Goal: Information Seeking & Learning: Learn about a topic

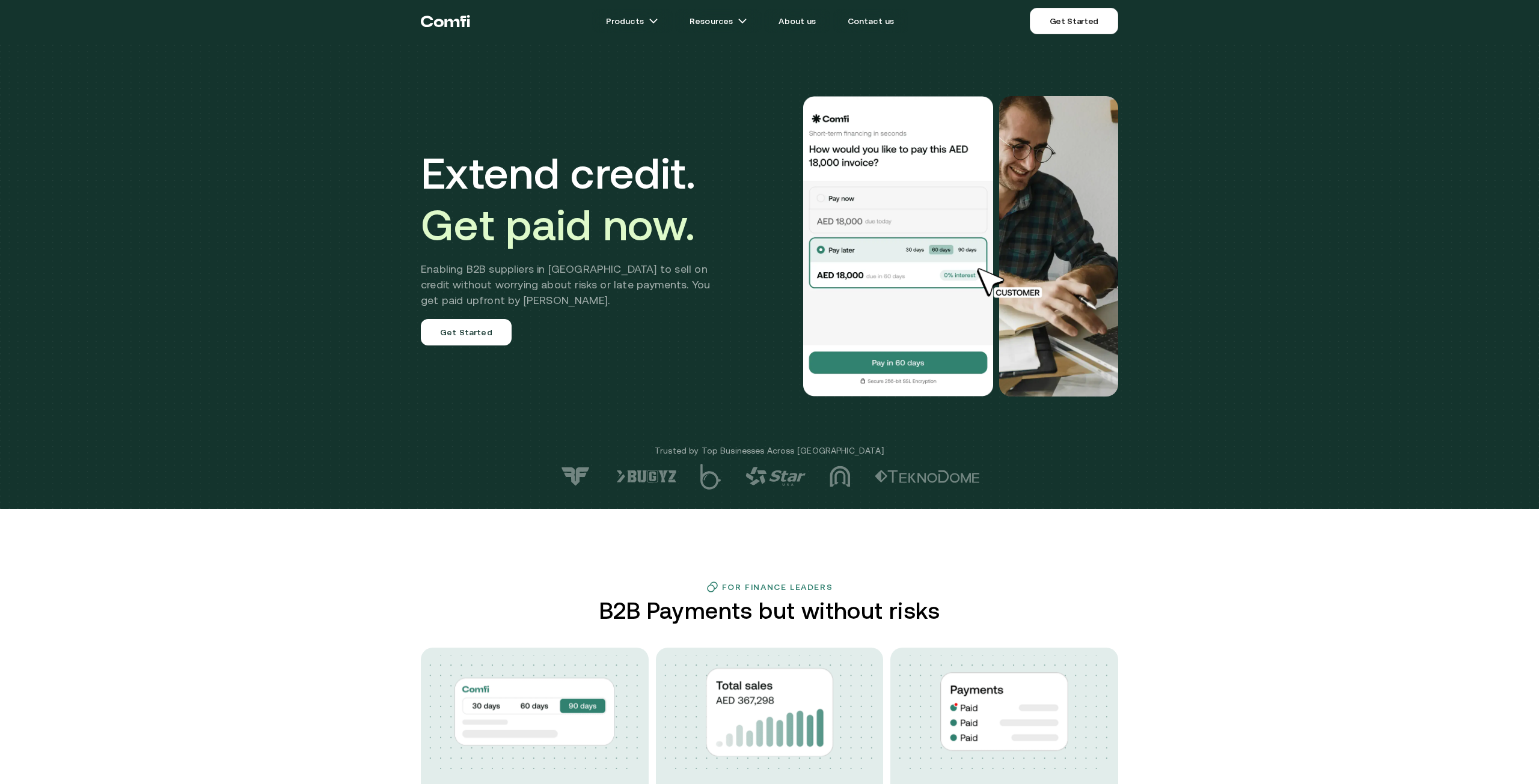
click at [648, 609] on h2 "B2B Payments but without risks" at bounding box center [770, 611] width 350 height 26
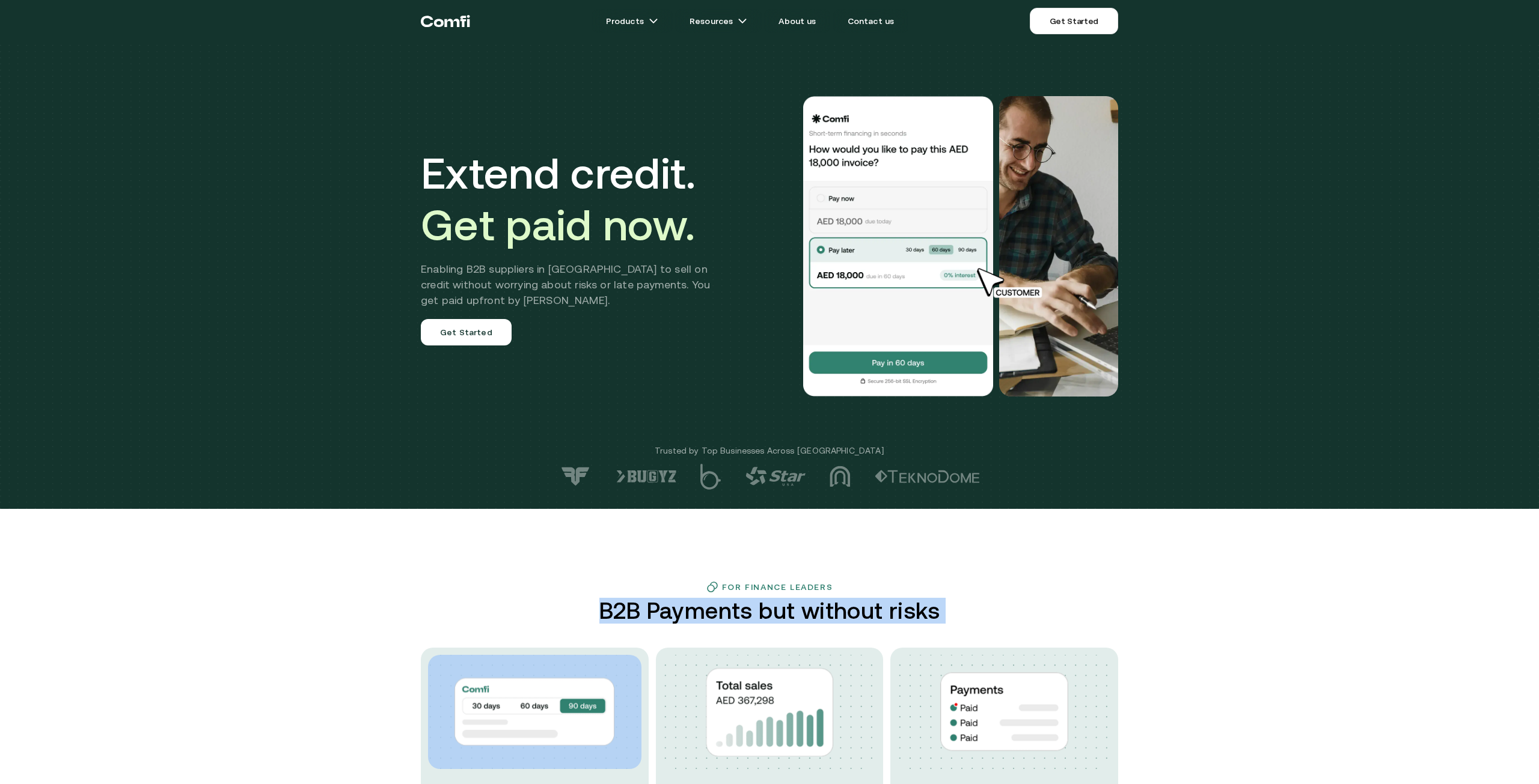
click at [648, 609] on h2 "B2B Payments but without risks" at bounding box center [770, 611] width 350 height 26
click at [624, 598] on h2 "B2B Payments but without risks" at bounding box center [770, 611] width 350 height 26
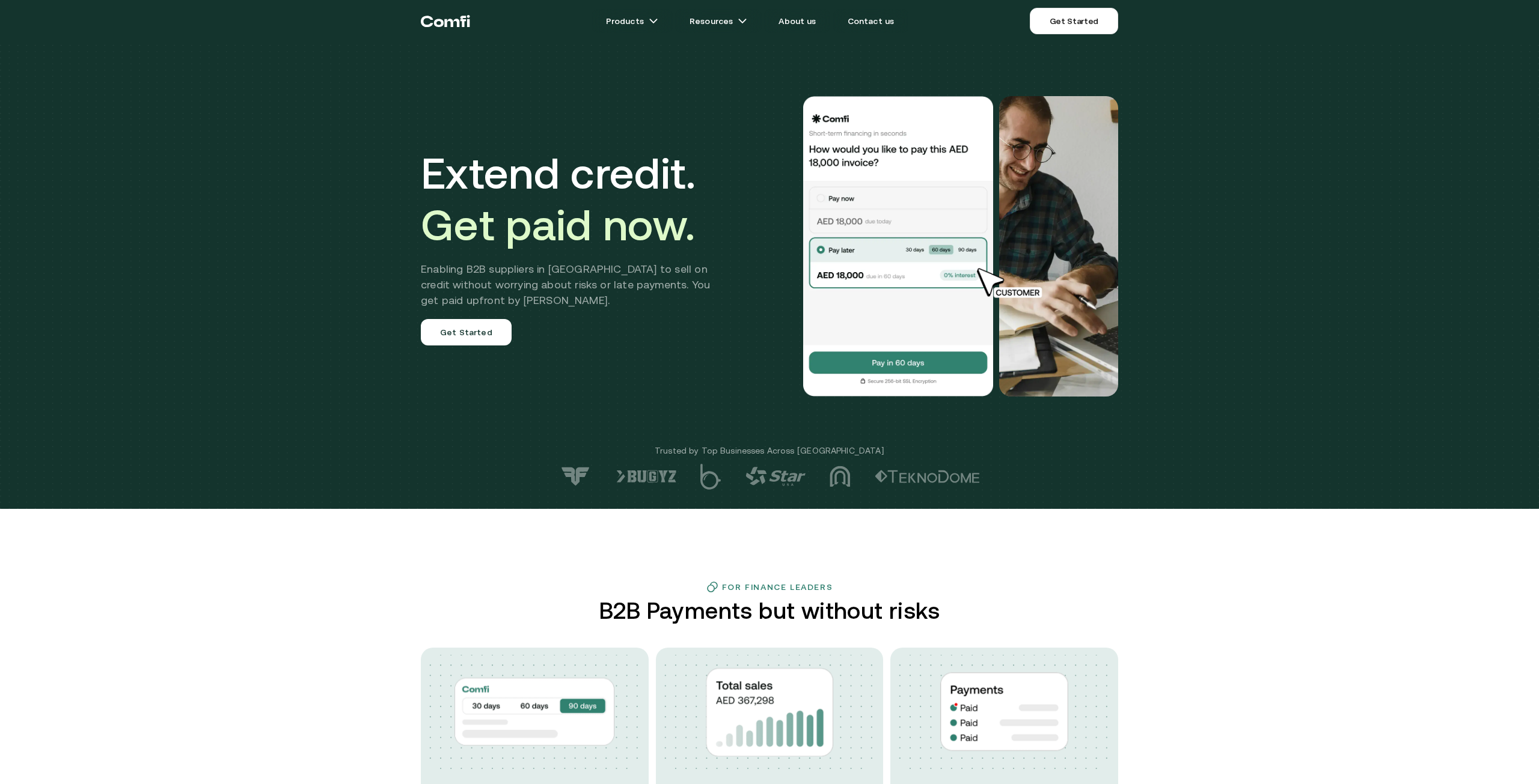
click at [946, 628] on div "For Finance Leaders B2B Payments but without risks Extend credit up to 90 days …" at bounding box center [769, 721] width 721 height 281
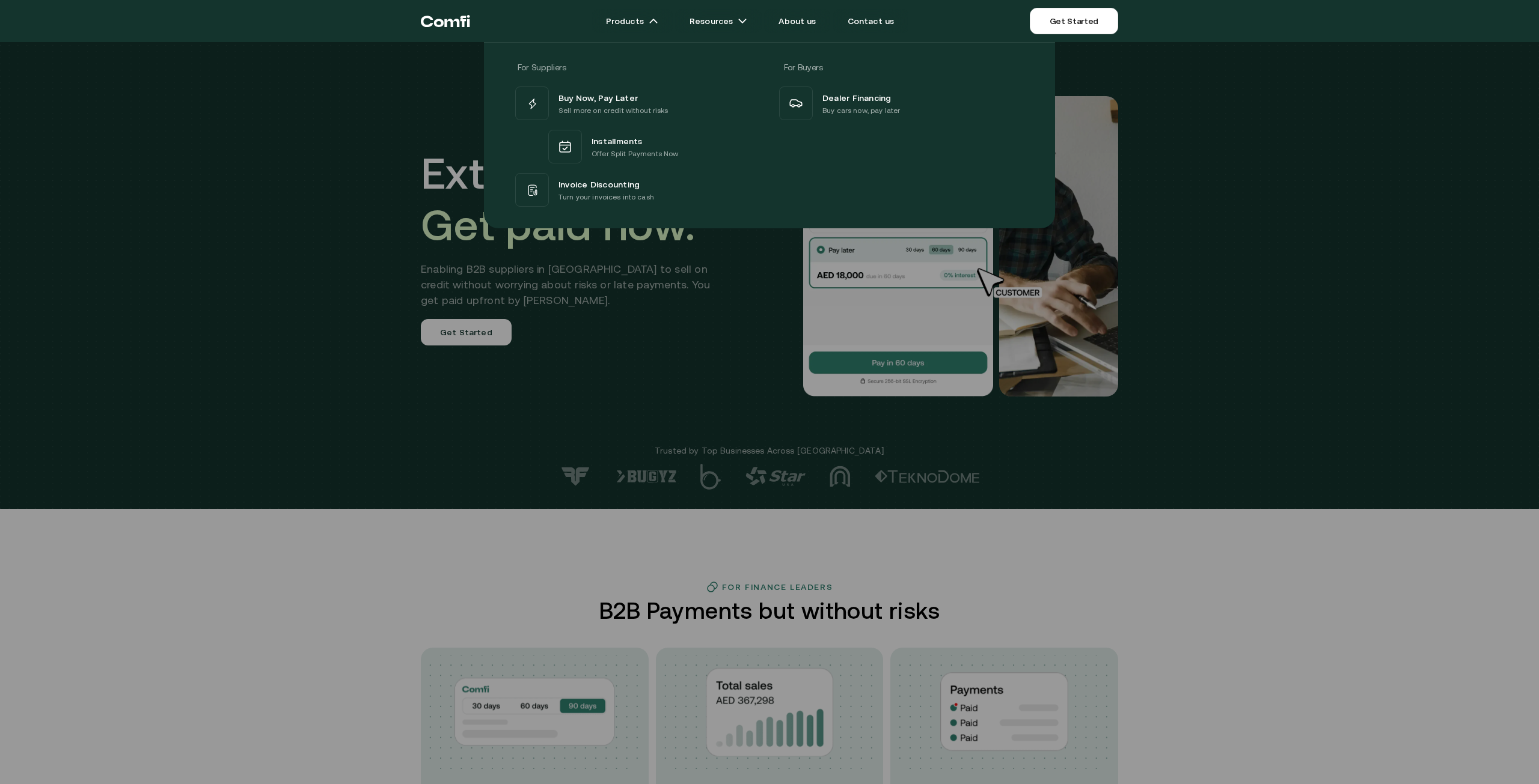
click at [420, 601] on div at bounding box center [769, 434] width 1539 height 784
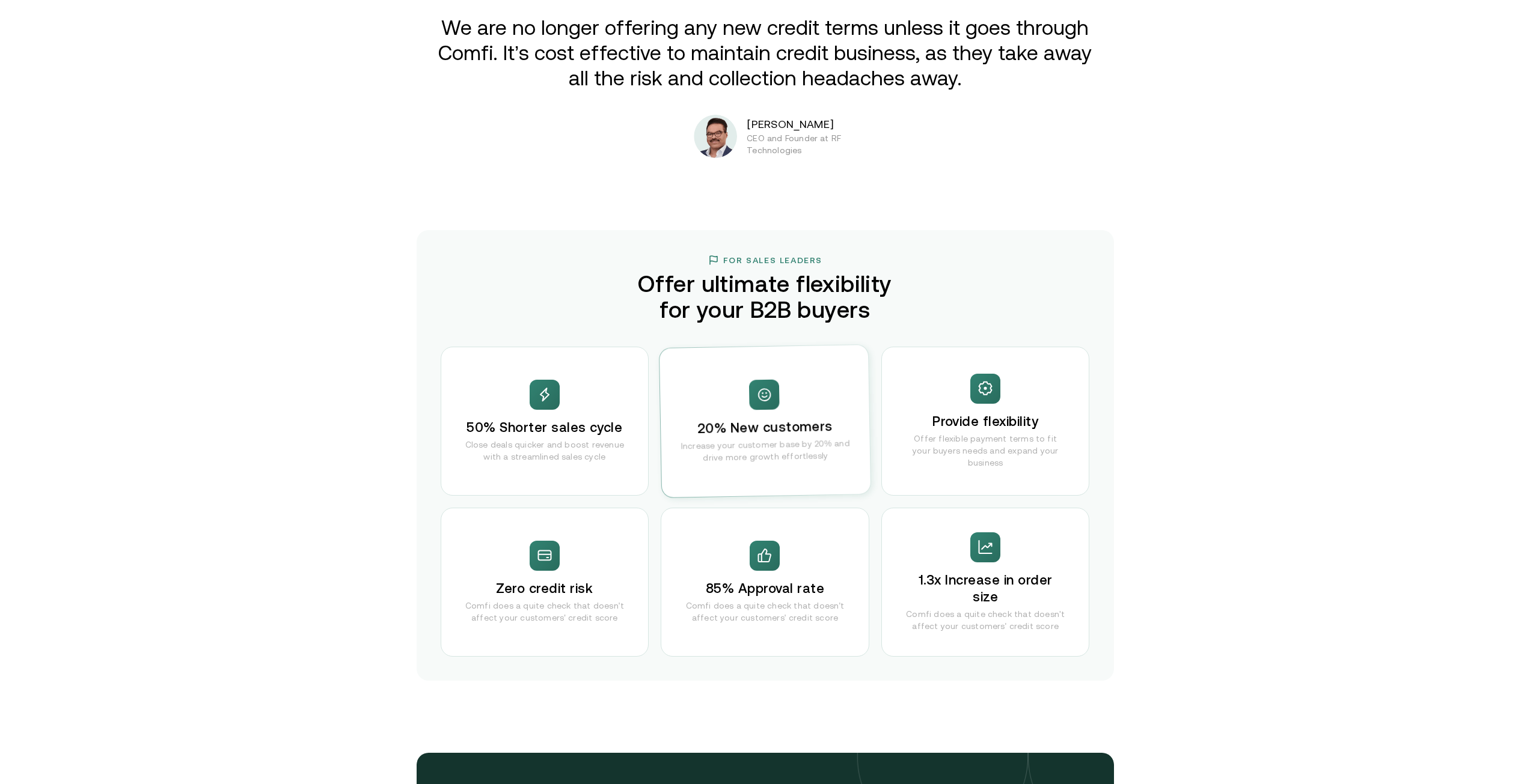
scroll to position [2283, 0]
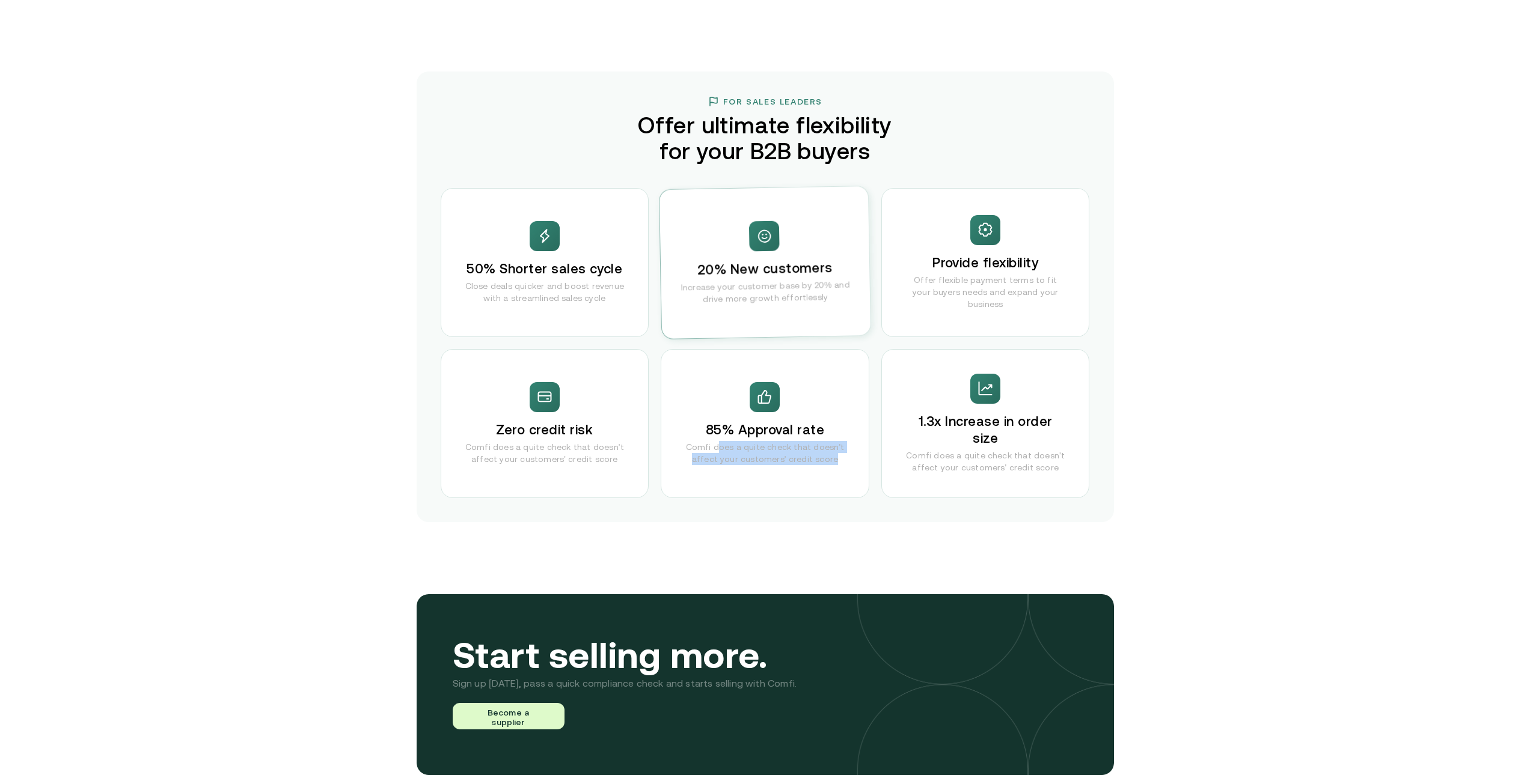
drag, startPoint x: 726, startPoint y: 445, endPoint x: 844, endPoint y: 467, distance: 120.0
click at [844, 467] on div "85% Approval rate Comfi does a quite check that doesn't affect your customers' …" at bounding box center [765, 424] width 209 height 149
click at [760, 472] on div "85% Approval rate Comfi does a quite check that doesn't affect your customers' …" at bounding box center [765, 424] width 209 height 149
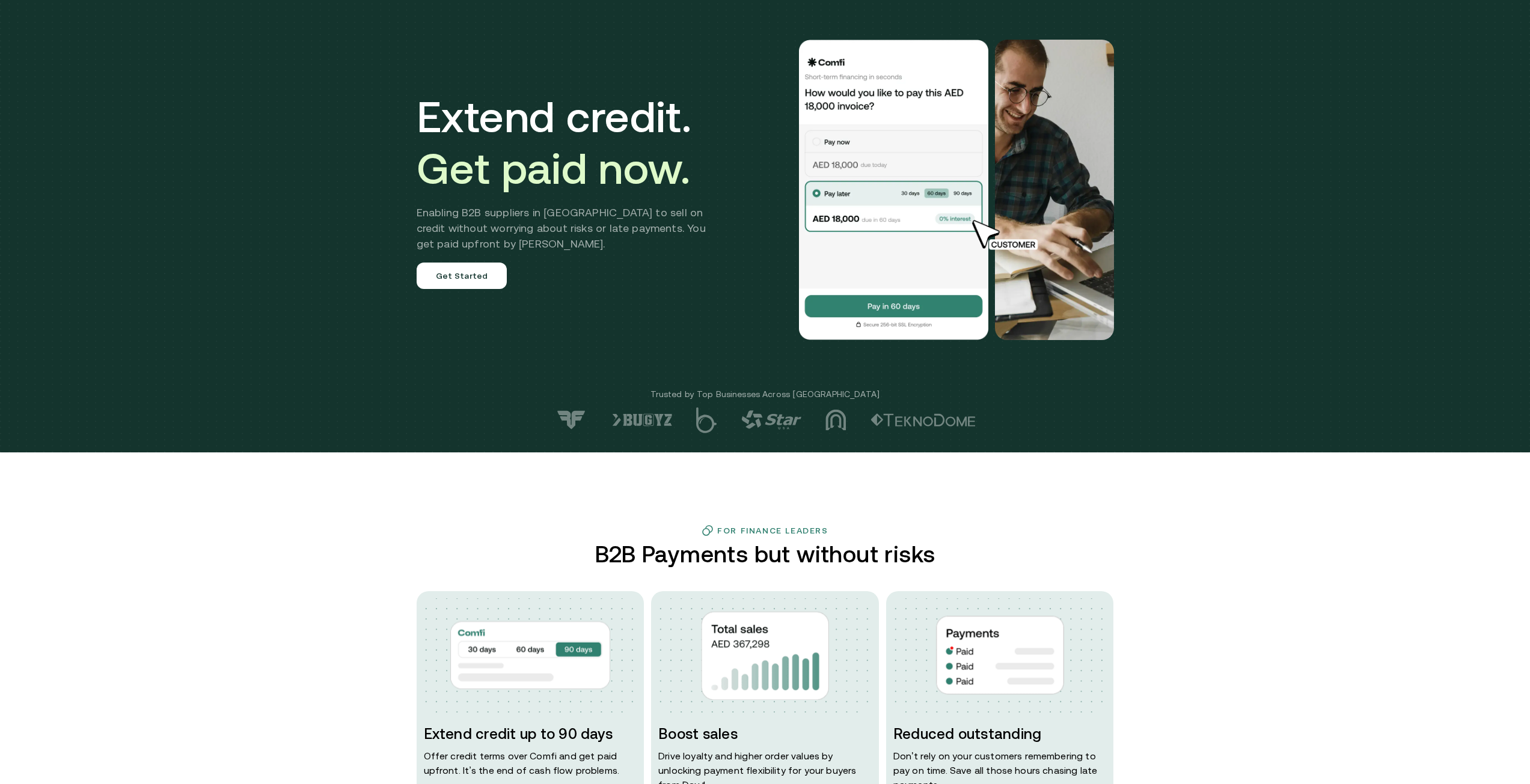
scroll to position [0, 0]
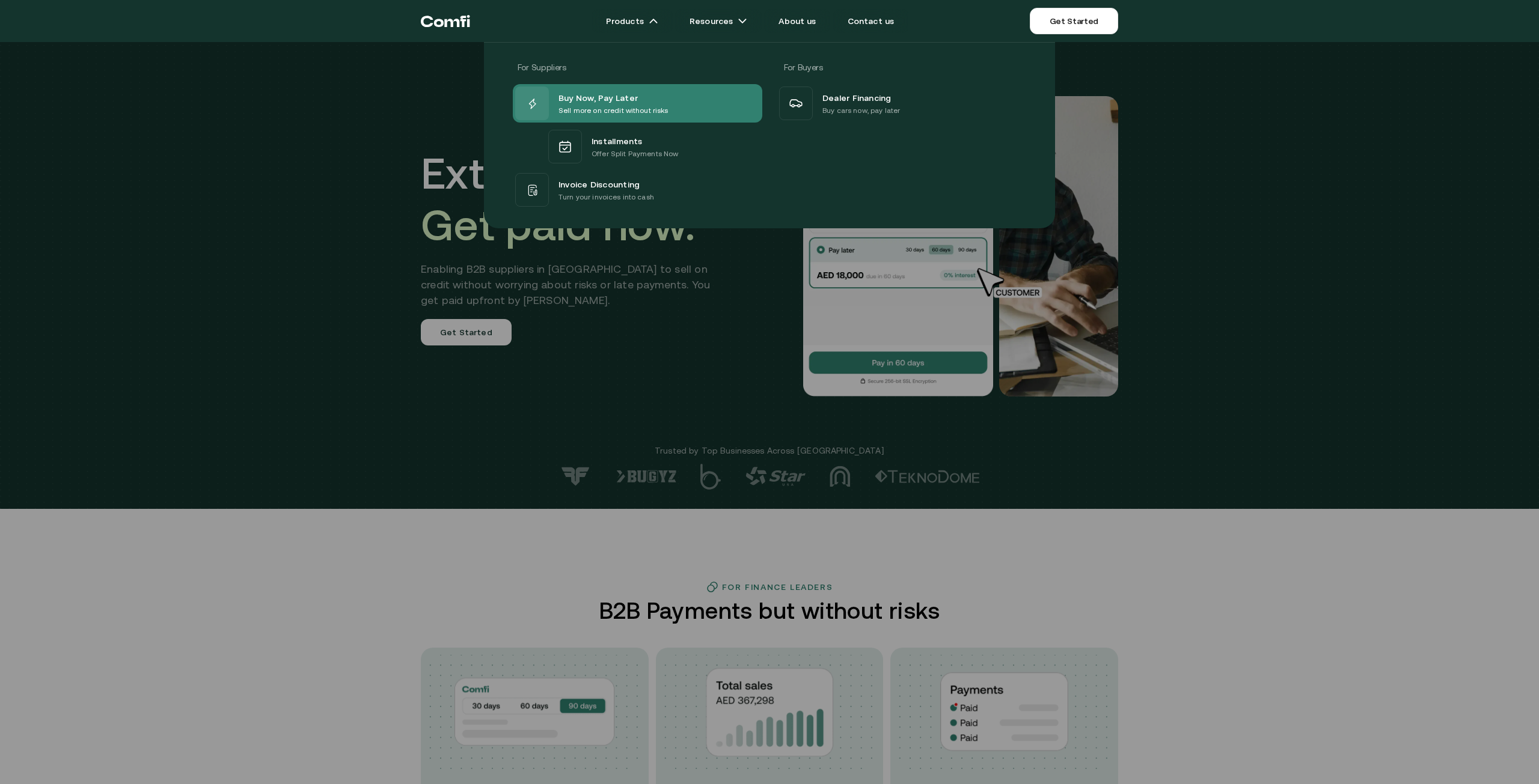
click at [593, 113] on p "Sell more on credit without risks" at bounding box center [613, 111] width 110 height 12
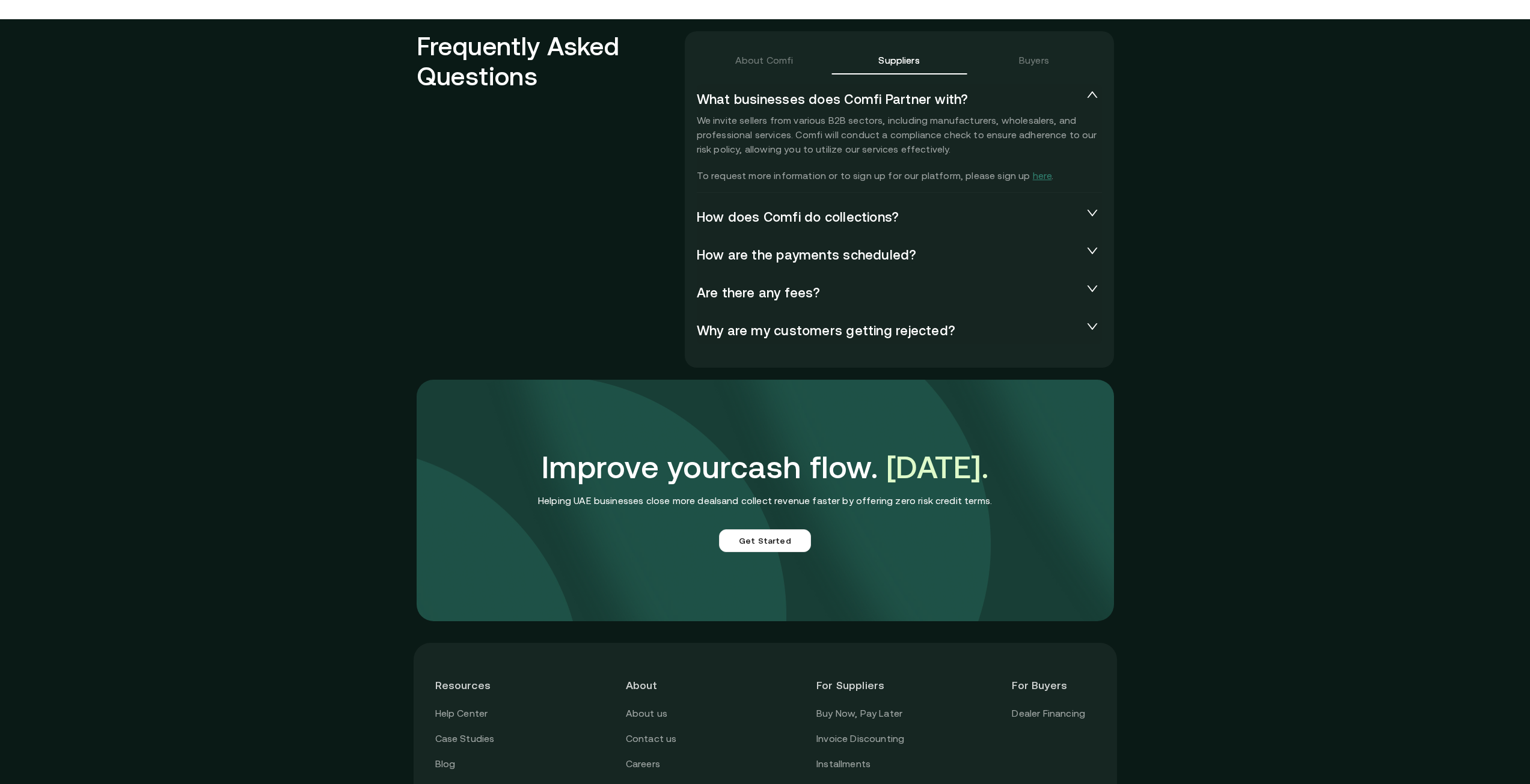
scroll to position [2644, 0]
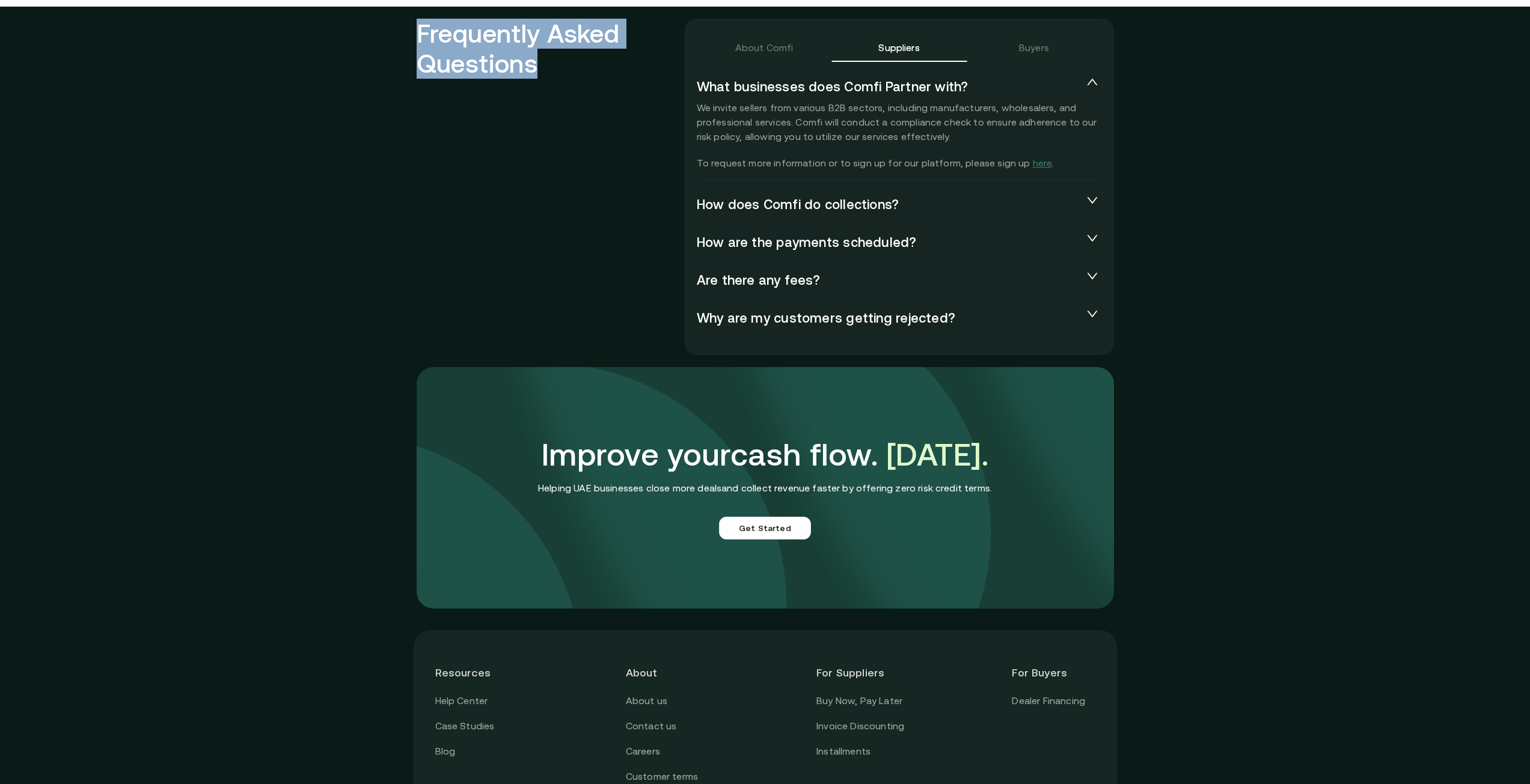
drag, startPoint x: 527, startPoint y: 57, endPoint x: 426, endPoint y: 29, distance: 104.8
click at [426, 29] on h2 "Frequently Asked Questions" at bounding box center [551, 184] width 268 height 332
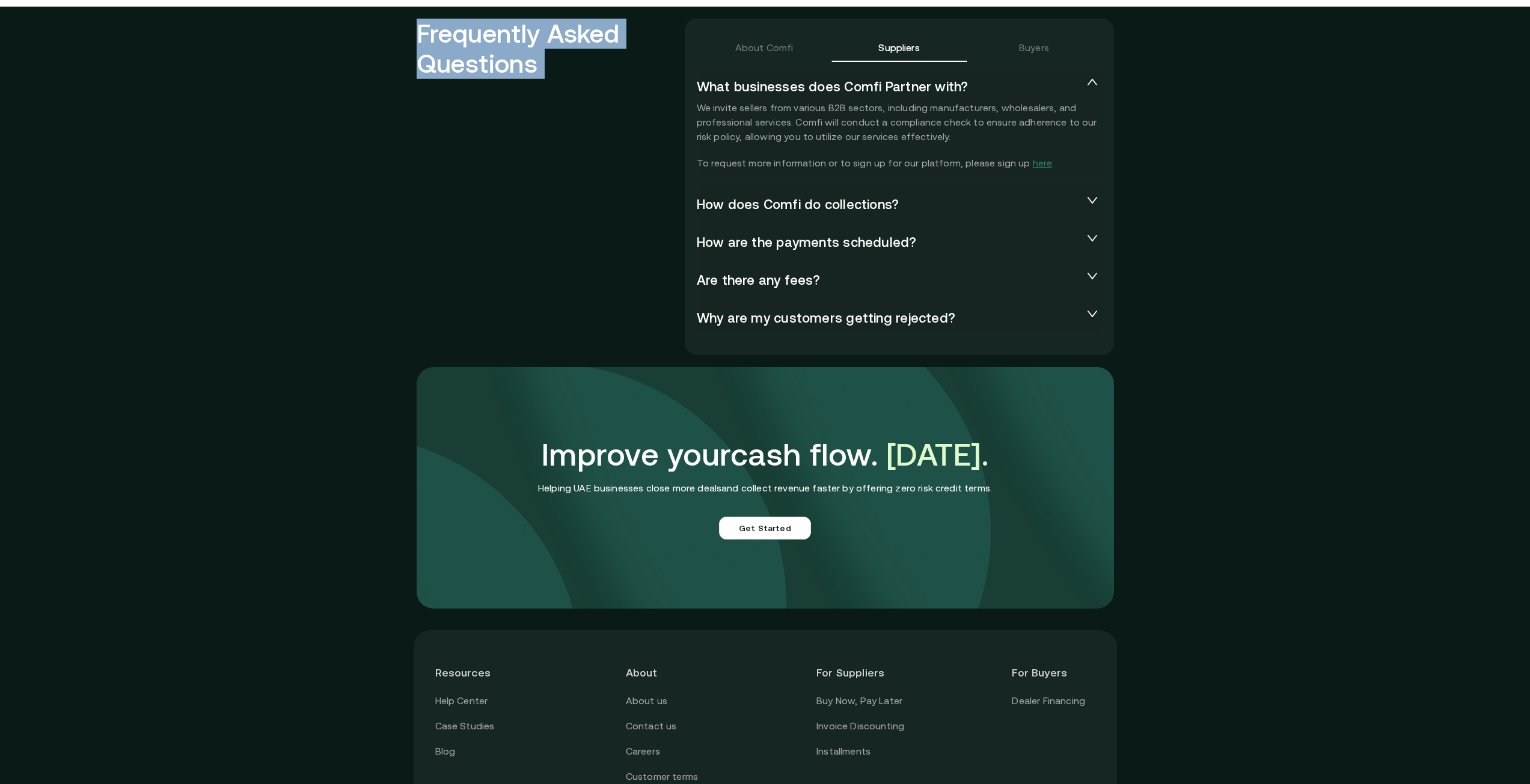
click at [426, 29] on h2 "Frequently Asked Questions" at bounding box center [551, 184] width 268 height 332
click at [473, 69] on h2 "Frequently Asked Questions" at bounding box center [551, 184] width 268 height 332
